Goal: Information Seeking & Learning: Learn about a topic

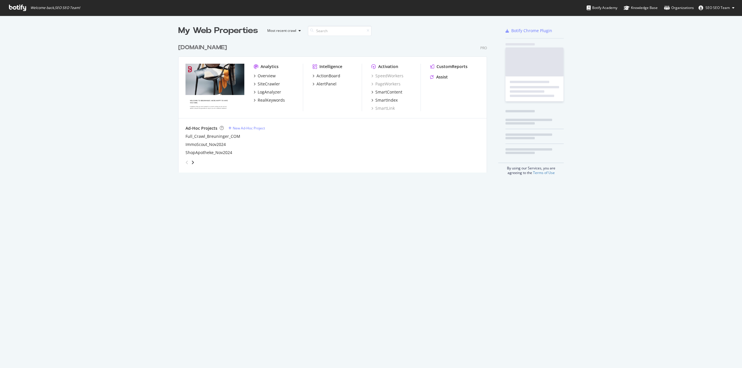
scroll to position [364, 733]
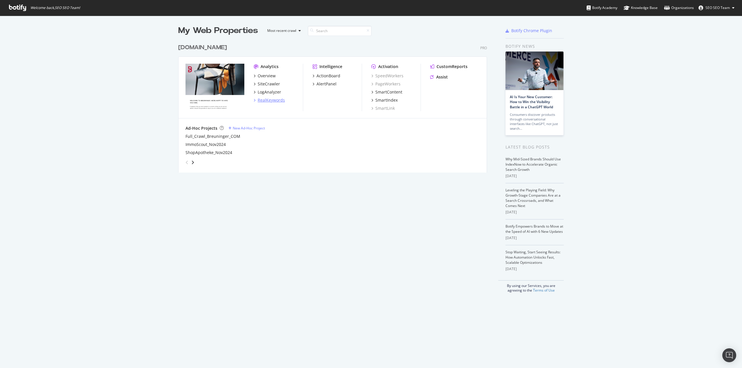
click at [265, 99] on div "RealKeywords" at bounding box center [271, 100] width 27 height 6
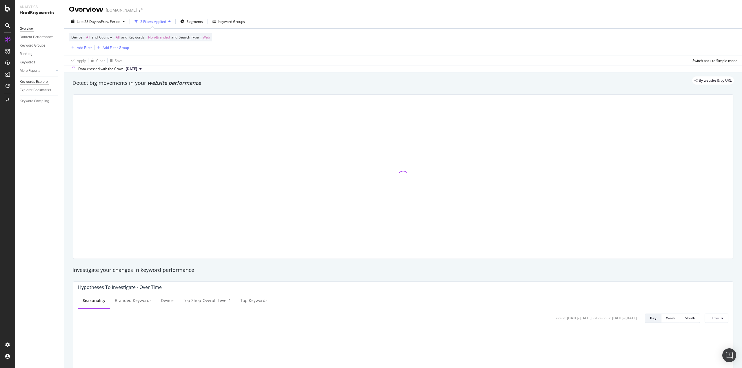
click at [43, 83] on div "Keywords Explorer" at bounding box center [34, 82] width 29 height 6
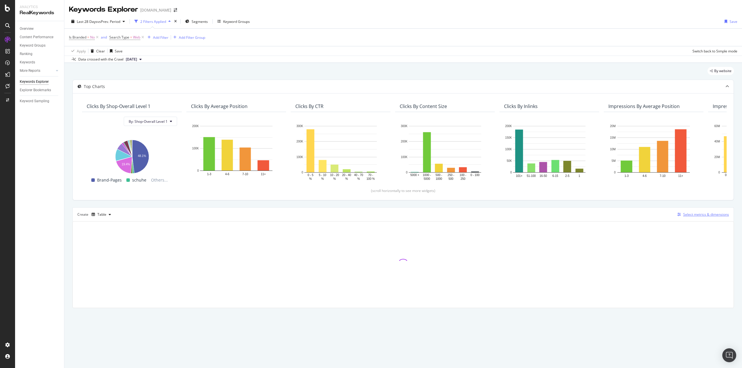
click at [701, 214] on div "Select metrics & dimensions" at bounding box center [706, 214] width 46 height 5
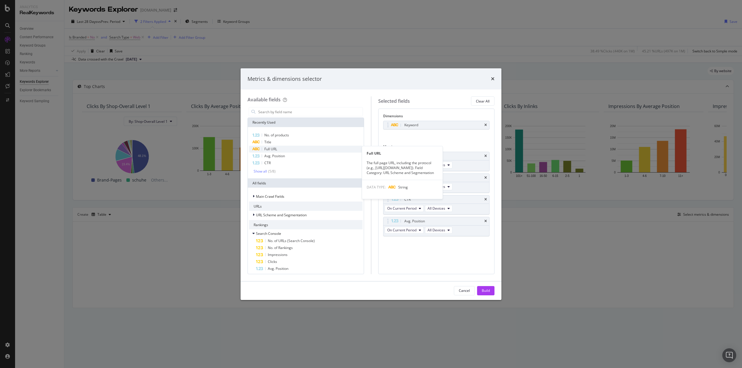
click at [283, 149] on div "Full URL" at bounding box center [306, 149] width 114 height 7
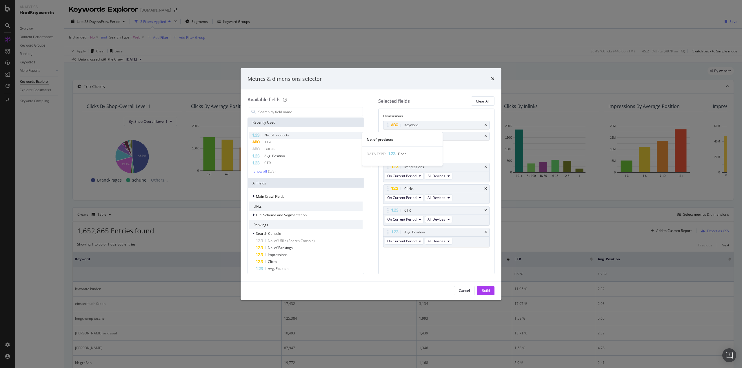
click at [284, 135] on span "No. of products" at bounding box center [276, 135] width 25 height 5
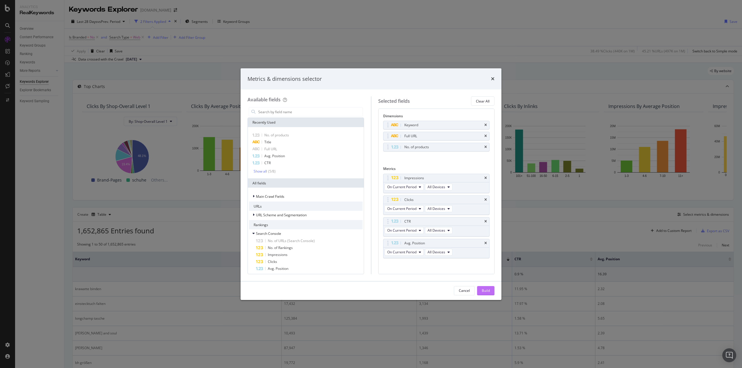
click at [489, 292] on div "Build" at bounding box center [486, 290] width 8 height 5
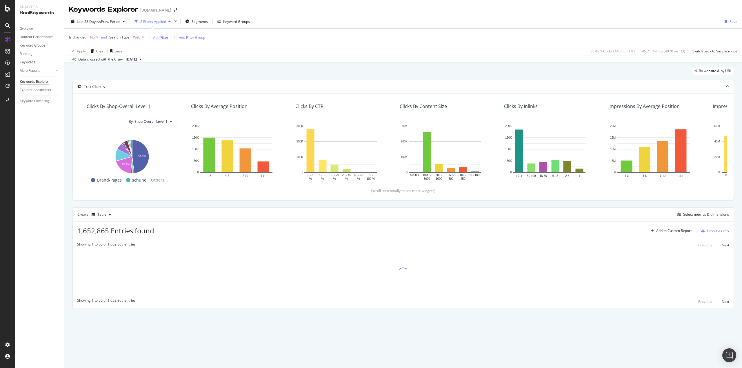
click at [155, 37] on div "Add Filter" at bounding box center [160, 37] width 15 height 5
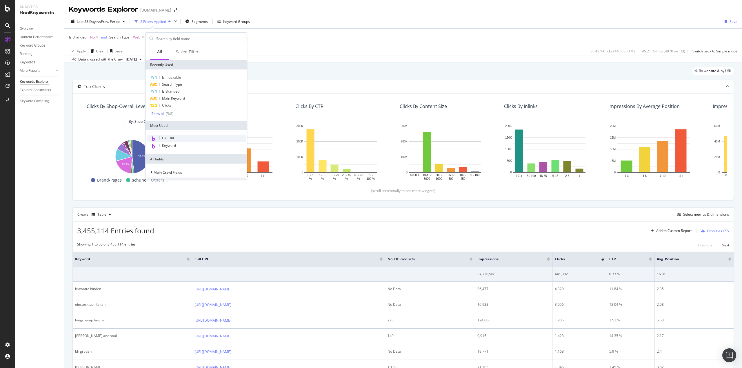
click at [181, 138] on div "Full URL" at bounding box center [196, 139] width 99 height 8
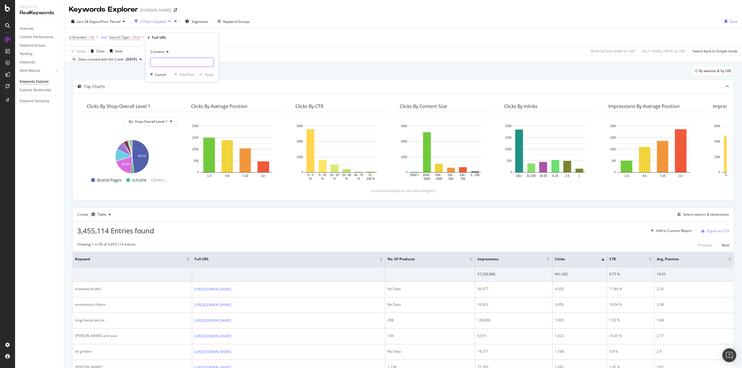
click at [167, 63] on input "text" at bounding box center [181, 62] width 63 height 9
type input "/de/"
click at [204, 75] on div "button" at bounding box center [201, 74] width 8 height 3
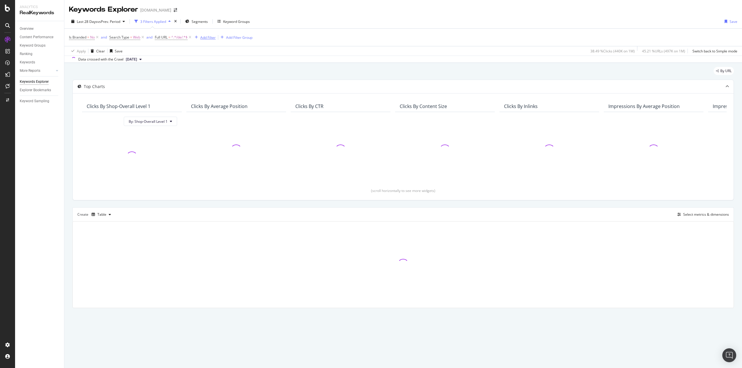
click at [208, 38] on div "Add Filter" at bounding box center [207, 37] width 15 height 5
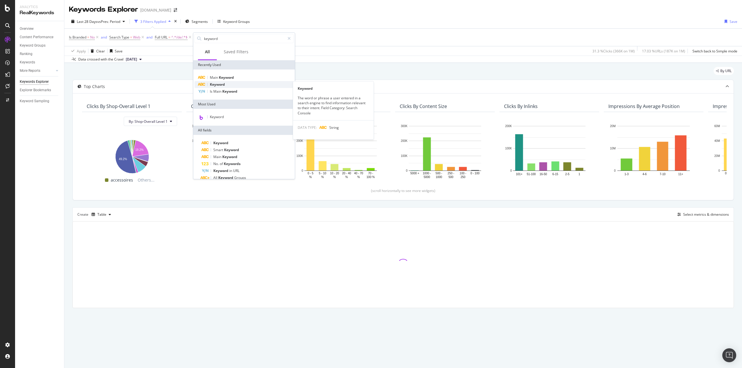
type input "keyword"
click at [215, 85] on span "Keyword" at bounding box center [217, 84] width 15 height 5
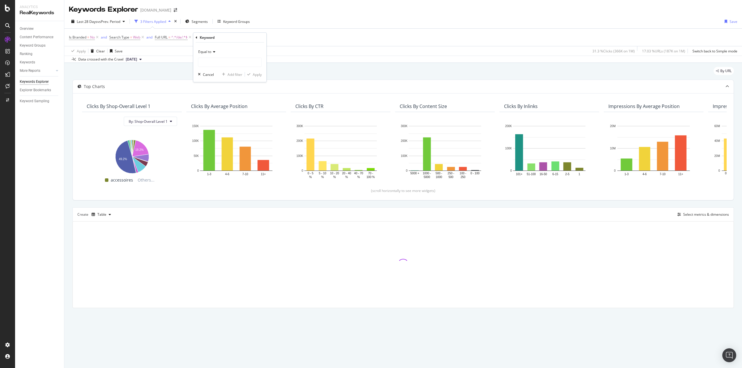
click at [212, 52] on icon at bounding box center [213, 51] width 4 height 3
click at [220, 106] on div "Contains" at bounding box center [230, 109] width 62 height 8
click at [214, 65] on input "text" at bounding box center [229, 62] width 63 height 9
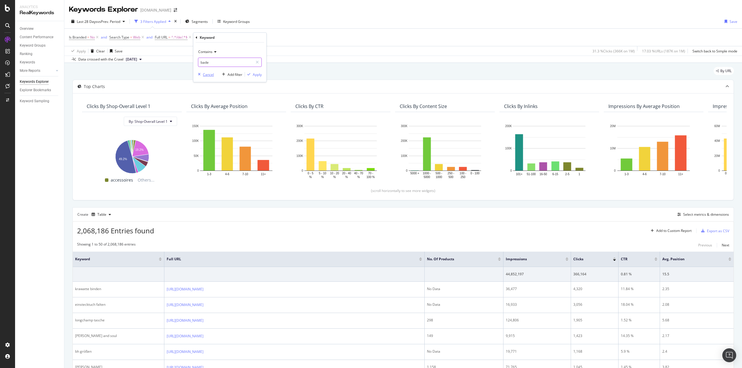
type input "bade"
click at [209, 77] on div "Cancel" at bounding box center [205, 74] width 18 height 5
click at [225, 35] on div "Add Filter Group" at bounding box center [235, 37] width 34 height 6
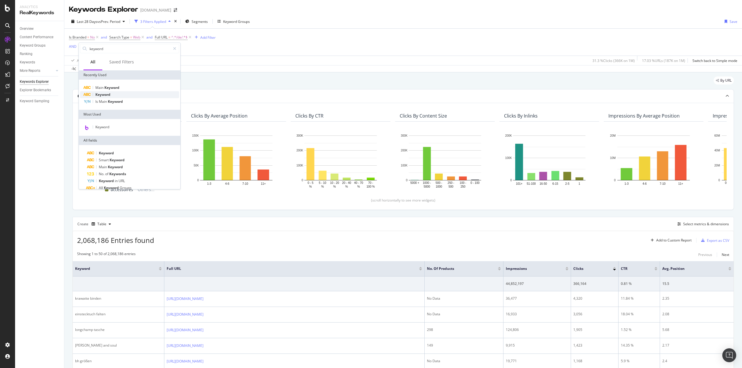
click at [107, 94] on span "Keyword" at bounding box center [102, 94] width 15 height 5
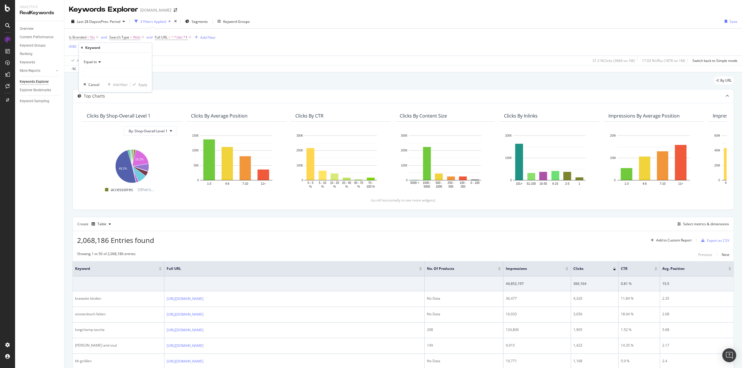
click at [98, 60] on div "Equal to" at bounding box center [115, 61] width 64 height 9
click at [101, 117] on div "Contains" at bounding box center [116, 119] width 62 height 8
click at [103, 77] on input "text" at bounding box center [115, 72] width 63 height 9
paste input "bade"
type input "bade"
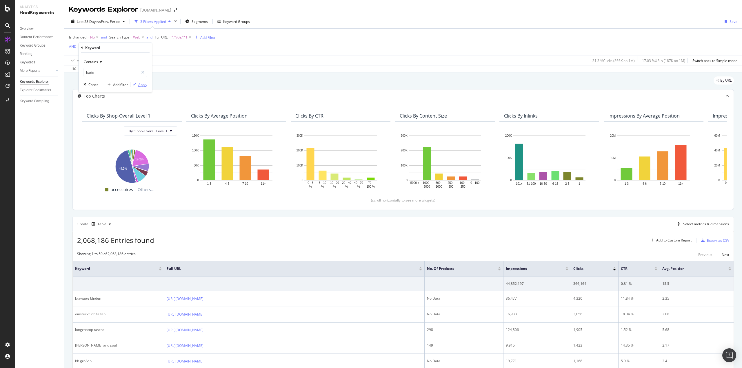
click at [139, 83] on div "Apply" at bounding box center [142, 84] width 9 height 5
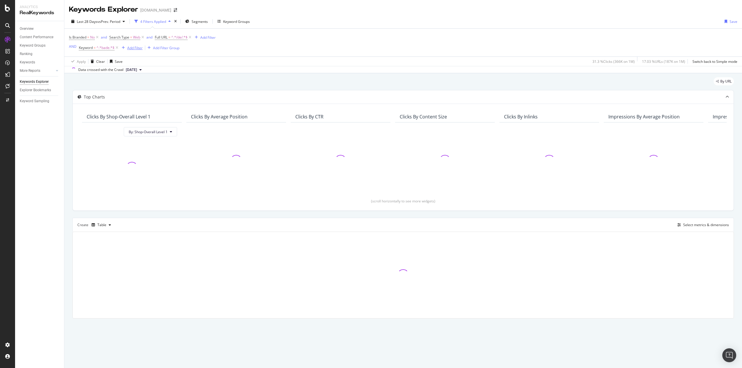
click at [128, 48] on div "Add Filter" at bounding box center [134, 48] width 15 height 5
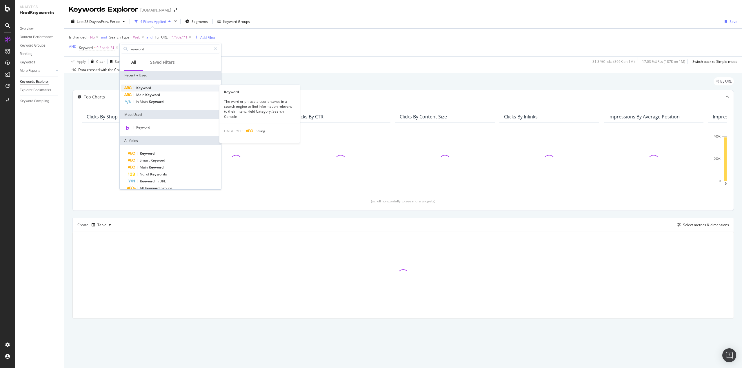
click at [144, 89] on span "Keyword" at bounding box center [143, 88] width 15 height 5
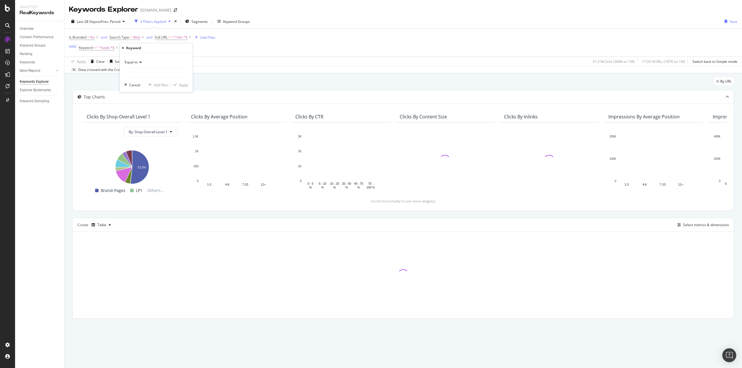
click at [142, 63] on div "Equal to" at bounding box center [156, 62] width 64 height 9
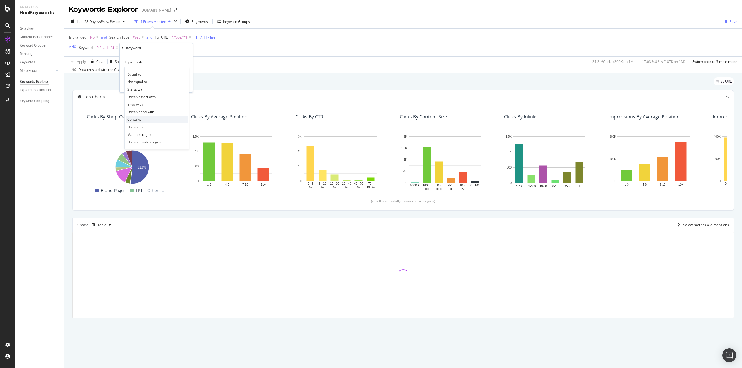
click at [141, 117] on span "Contains" at bounding box center [134, 119] width 14 height 5
click at [137, 74] on input "text" at bounding box center [156, 72] width 63 height 9
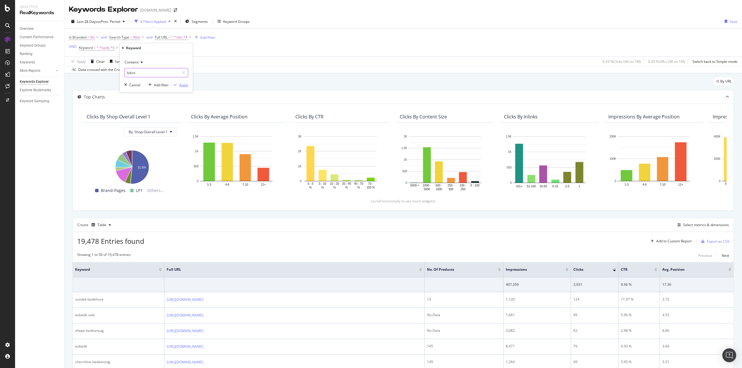
type input "bikini"
click at [182, 84] on div "Apply" at bounding box center [183, 85] width 9 height 5
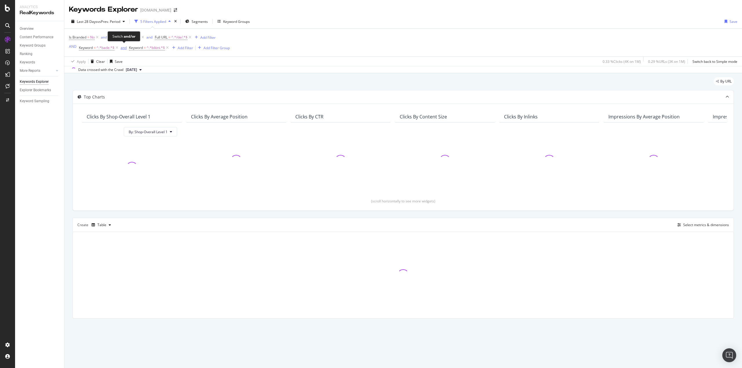
click at [124, 48] on div "and" at bounding box center [124, 47] width 6 height 5
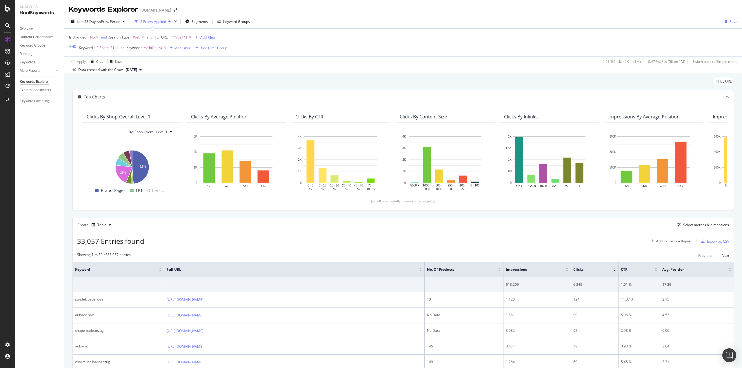
click at [205, 38] on div "Add Filter" at bounding box center [207, 37] width 15 height 5
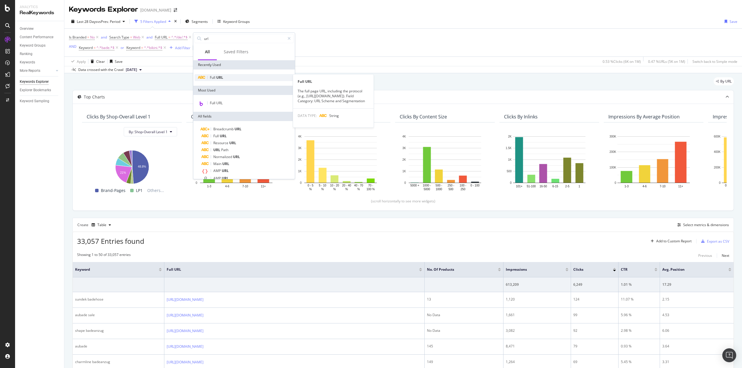
type input "url"
click at [222, 79] on span "URL" at bounding box center [219, 77] width 7 height 5
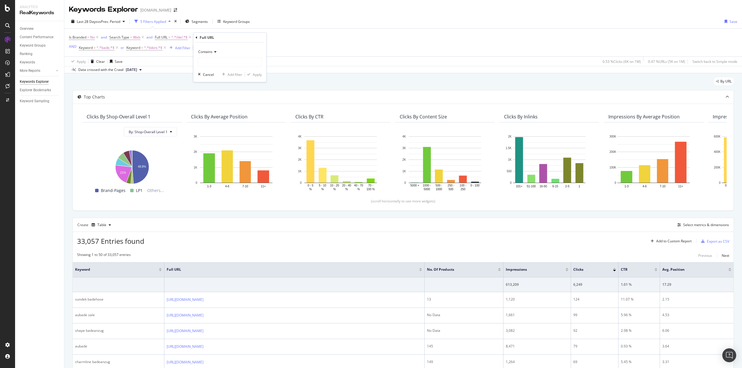
click at [215, 53] on icon at bounding box center [214, 51] width 4 height 3
click at [224, 117] on span "Doesn't contain" at bounding box center [213, 116] width 25 height 5
click at [216, 64] on input "text" at bounding box center [229, 62] width 63 height 9
type input "editorial"
click at [259, 75] on div "Apply" at bounding box center [257, 74] width 9 height 5
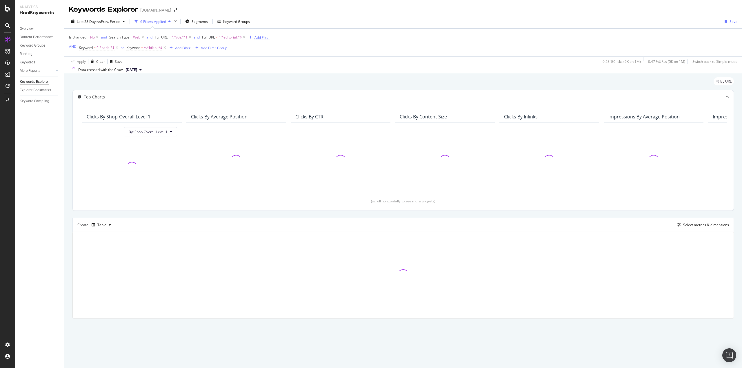
click at [254, 38] on div "button" at bounding box center [251, 37] width 8 height 3
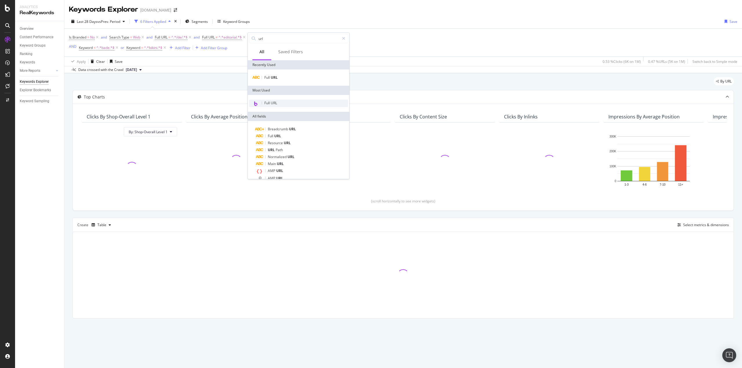
click at [279, 101] on div "Full URL" at bounding box center [298, 104] width 99 height 8
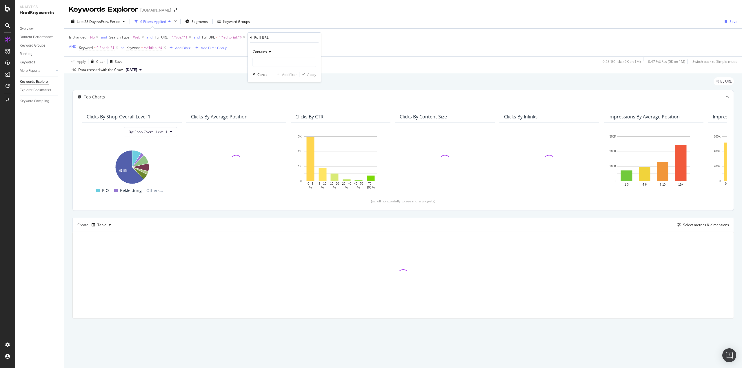
click at [266, 53] on span "Contains" at bounding box center [260, 51] width 14 height 5
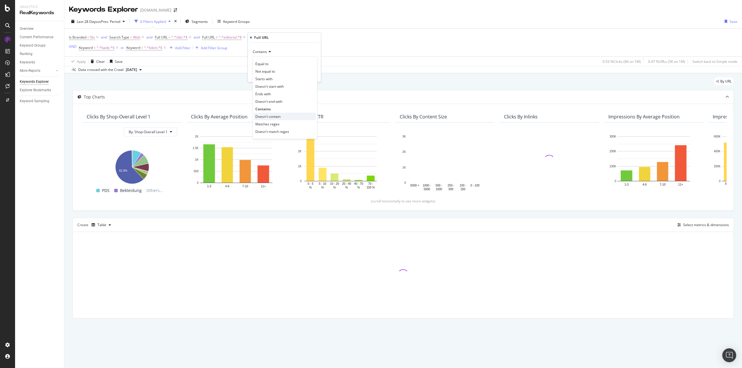
click at [275, 115] on span "Doesn't contain" at bounding box center [267, 116] width 25 height 5
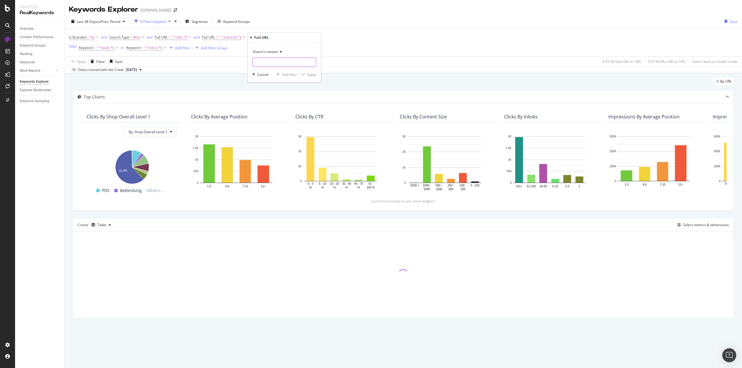
click at [266, 64] on input "text" at bounding box center [284, 62] width 63 height 9
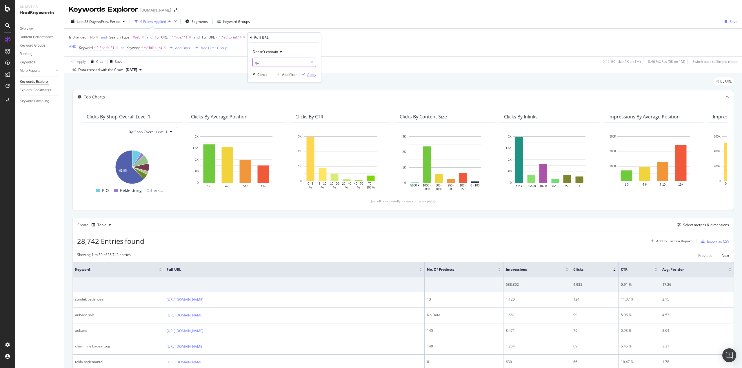
type input "/p/"
click at [310, 74] on div "Apply" at bounding box center [311, 74] width 9 height 5
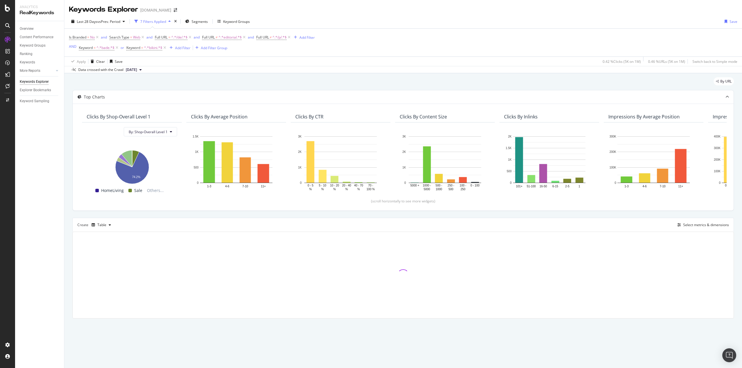
click at [70, 151] on div "By URL Top Charts Clicks By Shop-Overall Level 1 By: Shop-Overall Level 1 Hold …" at bounding box center [403, 206] width 678 height 266
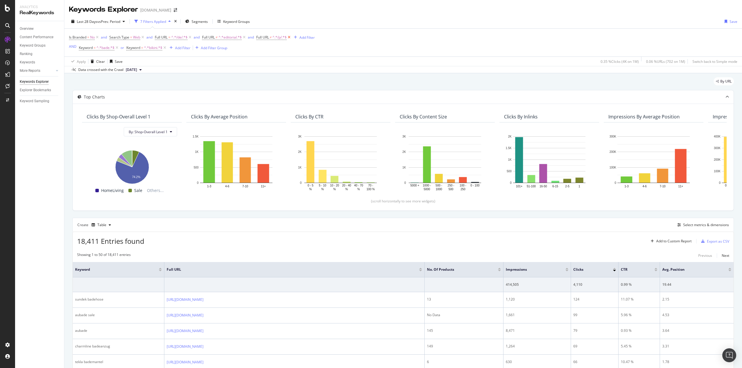
click at [291, 37] on icon at bounding box center [289, 37] width 5 height 6
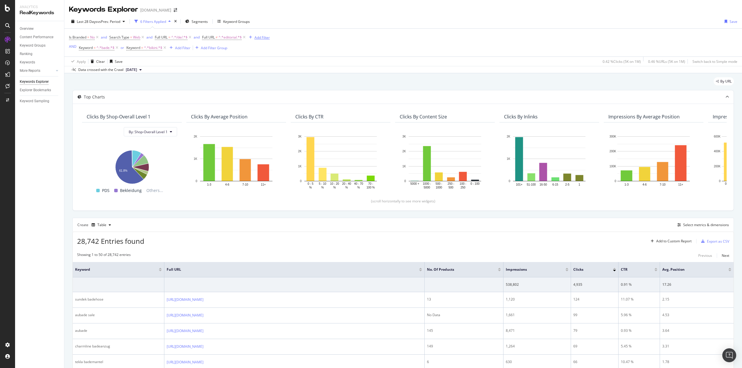
click at [258, 39] on div "Add Filter" at bounding box center [261, 37] width 15 height 5
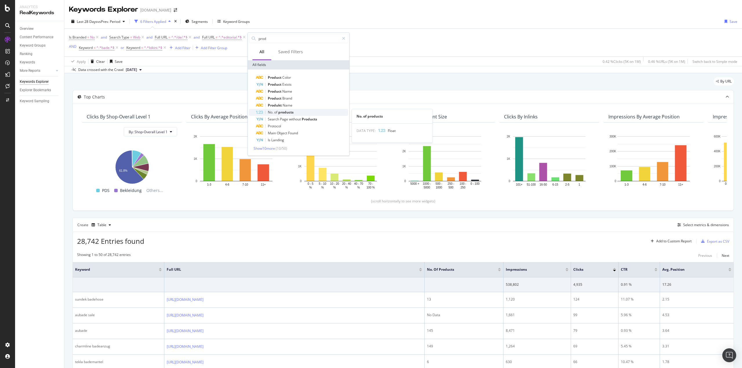
type input "prod"
click at [292, 111] on span "products" at bounding box center [285, 112] width 15 height 5
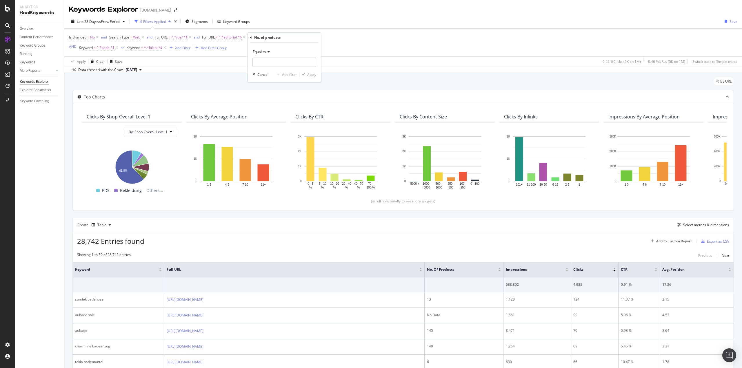
click at [268, 52] on icon at bounding box center [268, 51] width 4 height 3
click at [269, 92] on span "Greater than" at bounding box center [265, 94] width 21 height 5
click at [265, 60] on input "number" at bounding box center [284, 62] width 64 height 9
type input "19"
click at [314, 74] on div "Apply" at bounding box center [311, 74] width 9 height 5
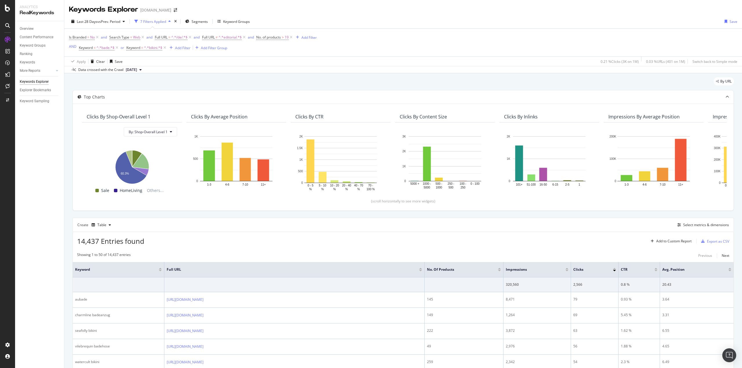
click at [709, 243] on div "Export as CSV" at bounding box center [718, 241] width 22 height 5
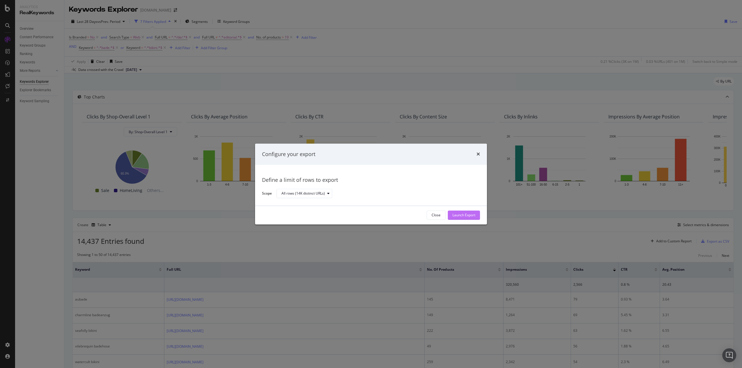
click at [457, 216] on div "Launch Export" at bounding box center [463, 215] width 23 height 5
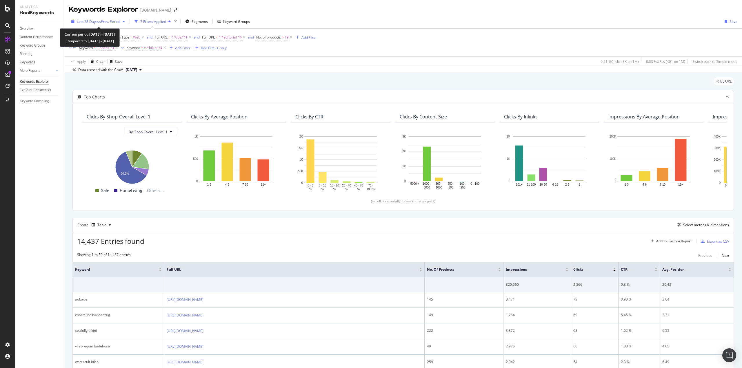
click at [88, 21] on span "Last 28 Days" at bounding box center [87, 21] width 21 height 5
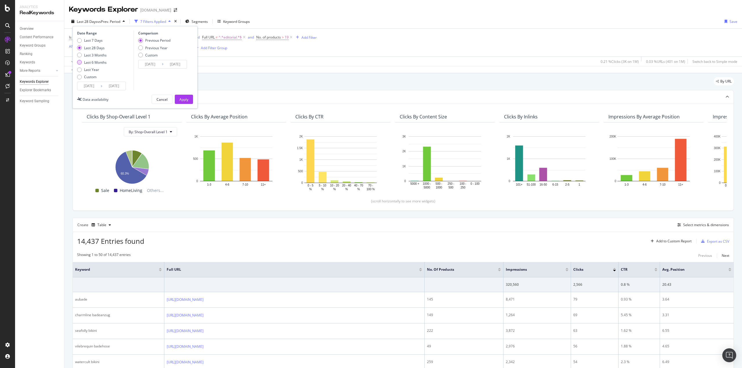
click at [79, 62] on div "Last 6 Months" at bounding box center [79, 62] width 5 height 5
type input "[DATE]"
click at [180, 100] on div "Apply" at bounding box center [183, 99] width 9 height 5
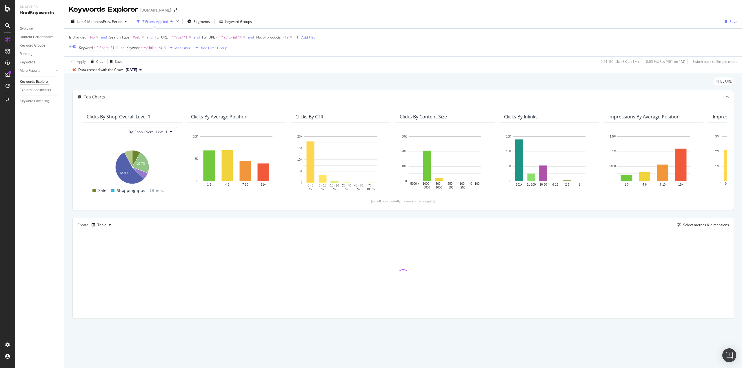
click at [68, 101] on div "By URL Top Charts Clicks By Shop-Overall Level 1 By: Shop-Overall Level 1 Hold …" at bounding box center [403, 206] width 678 height 266
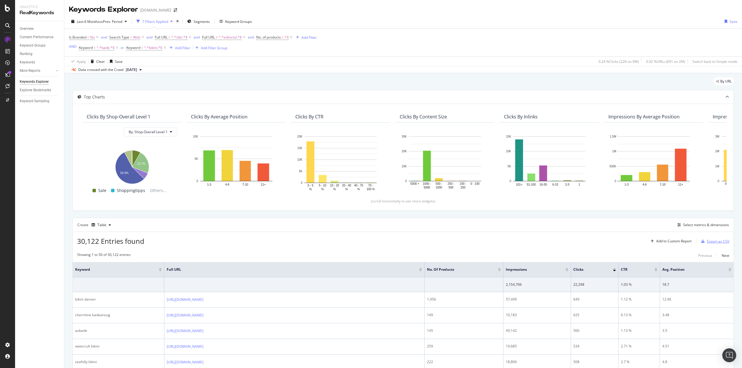
click at [714, 241] on div "Export as CSV" at bounding box center [718, 241] width 22 height 5
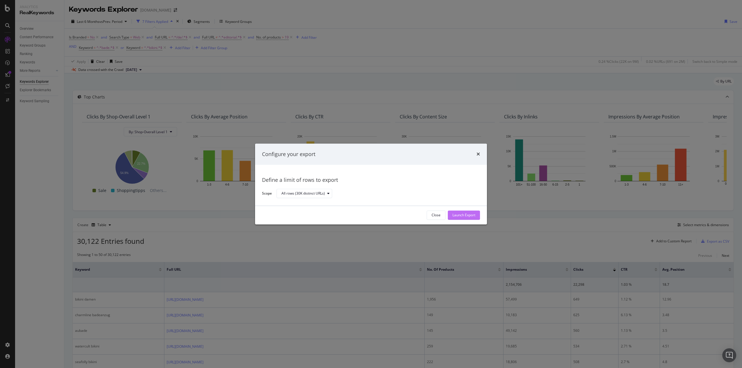
click at [472, 218] on div "Launch Export" at bounding box center [463, 215] width 23 height 9
